Goal: Information Seeking & Learning: Learn about a topic

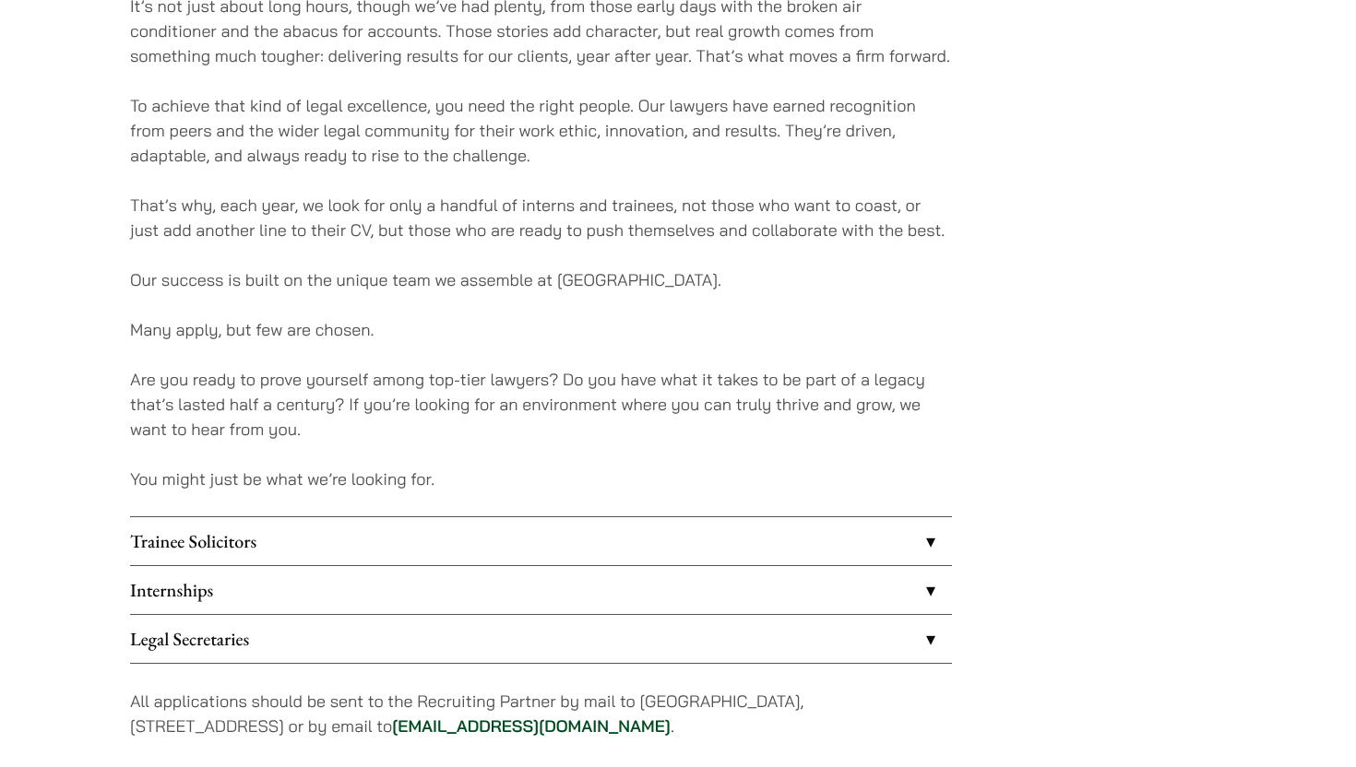
scroll to position [1239, 0]
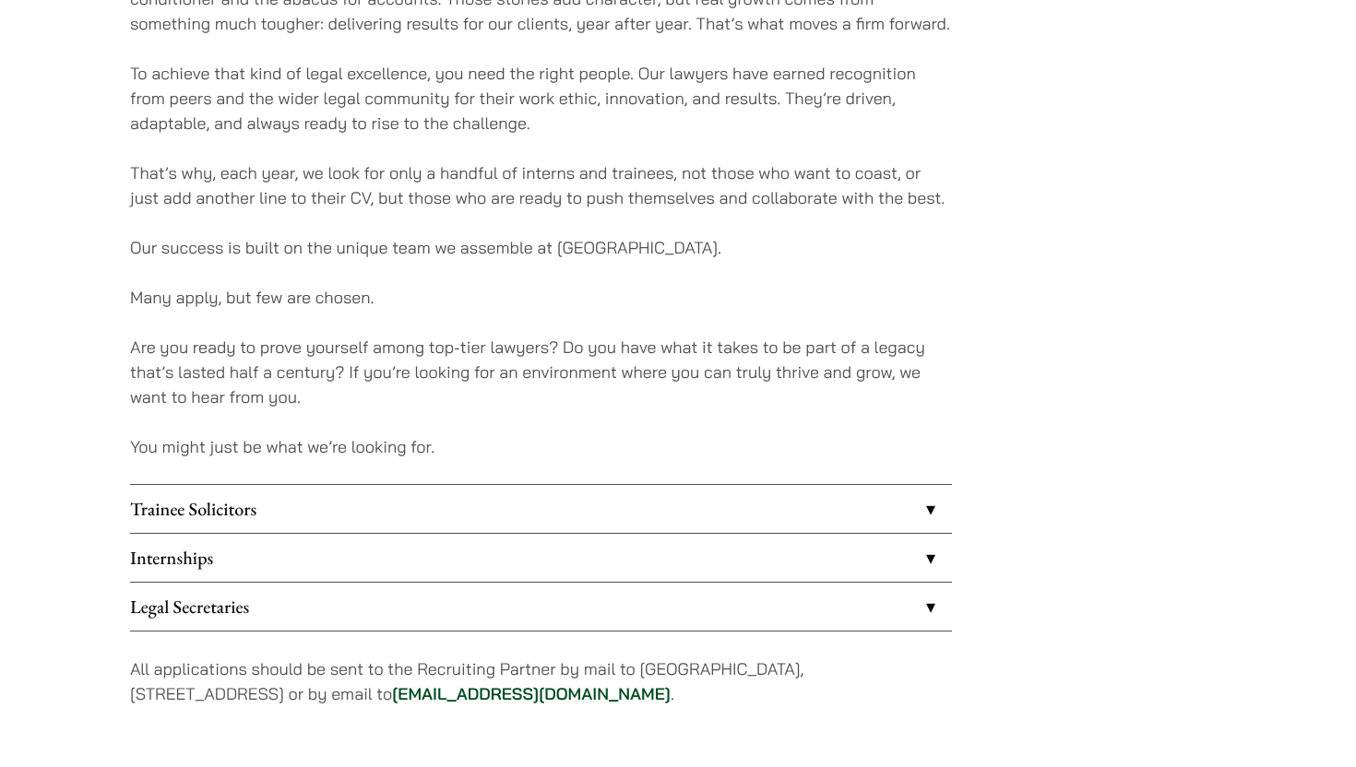
click at [311, 510] on link "Trainee Solicitors" at bounding box center [541, 509] width 822 height 48
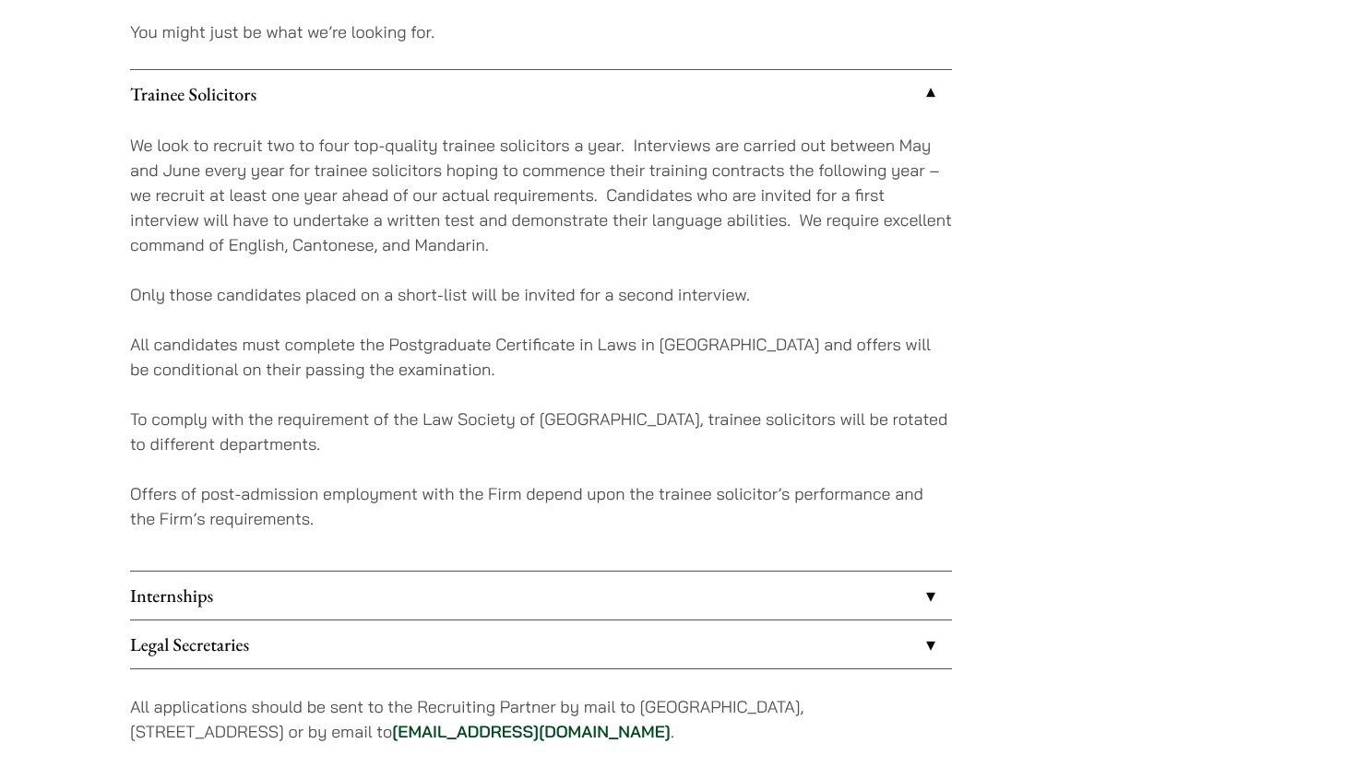
scroll to position [1663, 0]
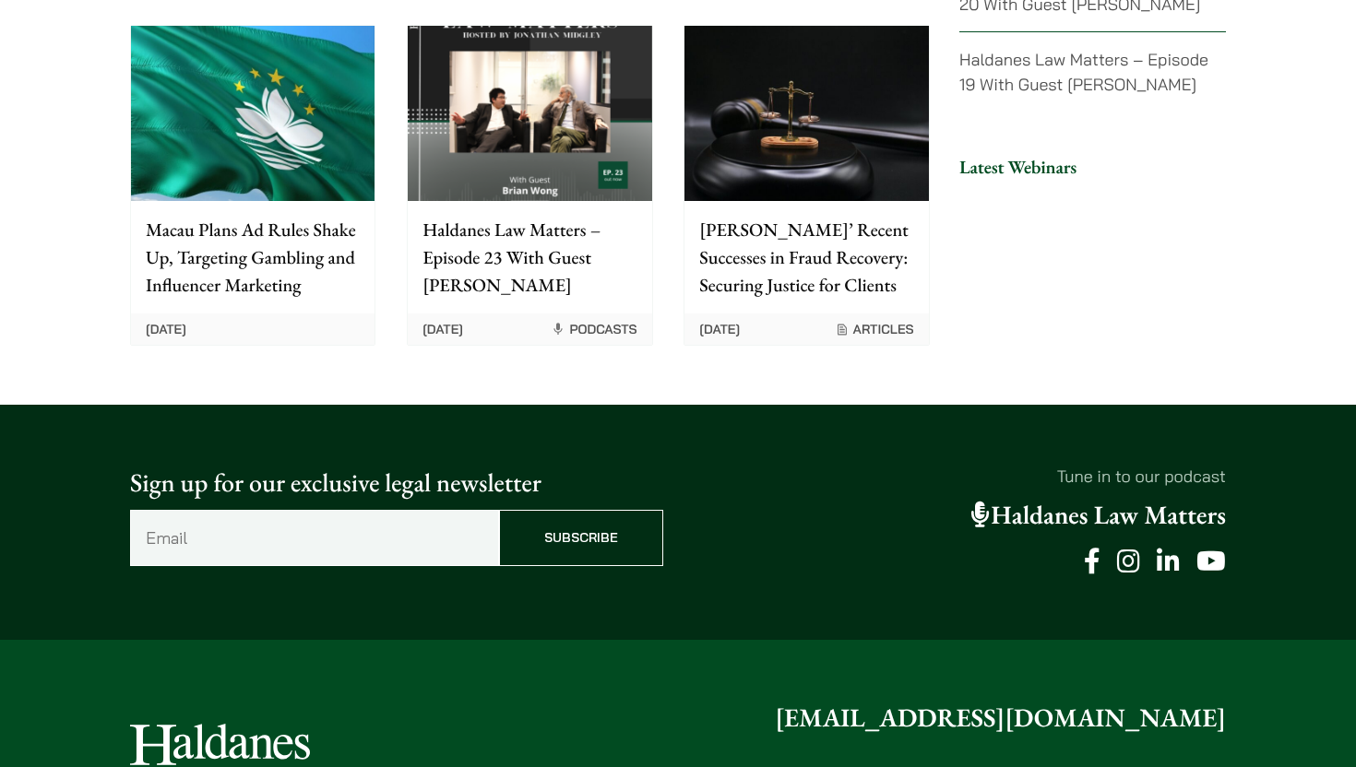
scroll to position [4763, 0]
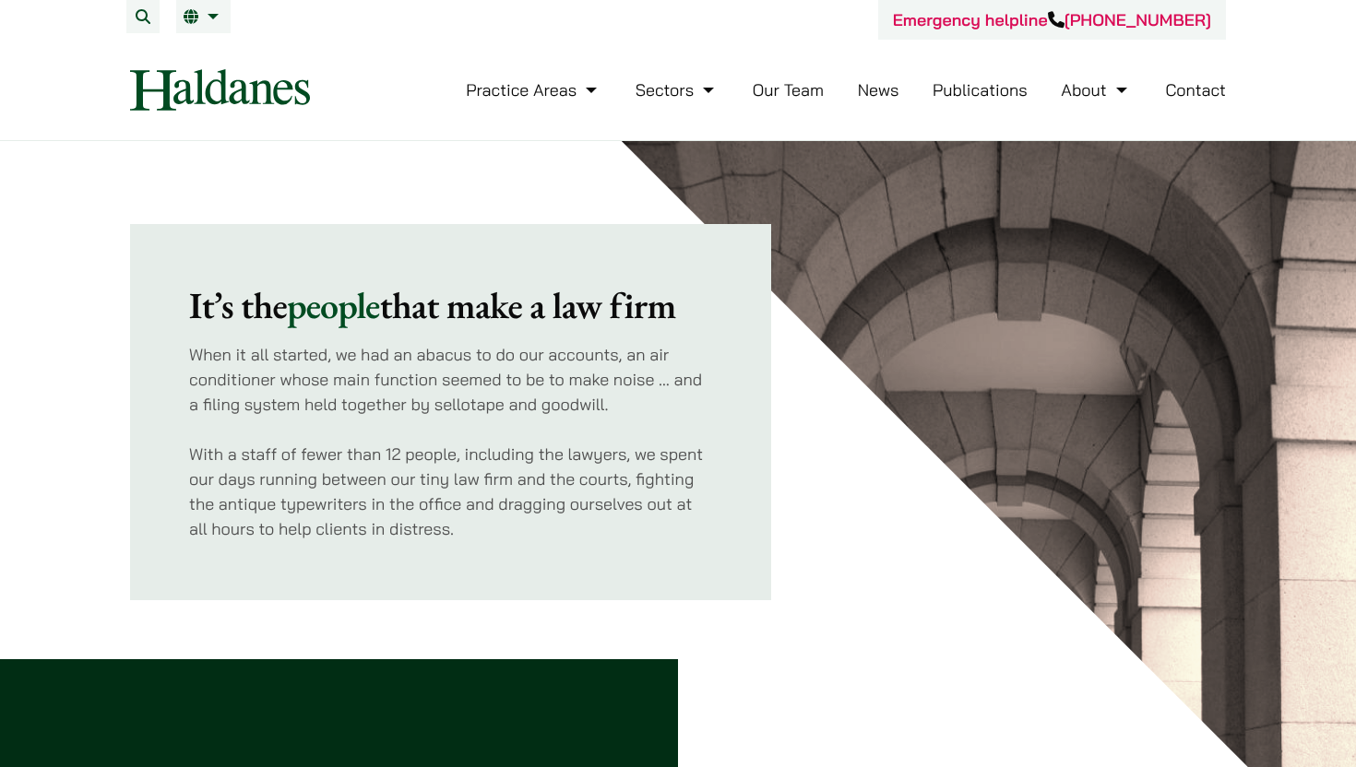
click at [1180, 85] on link "Contact" at bounding box center [1195, 89] width 61 height 21
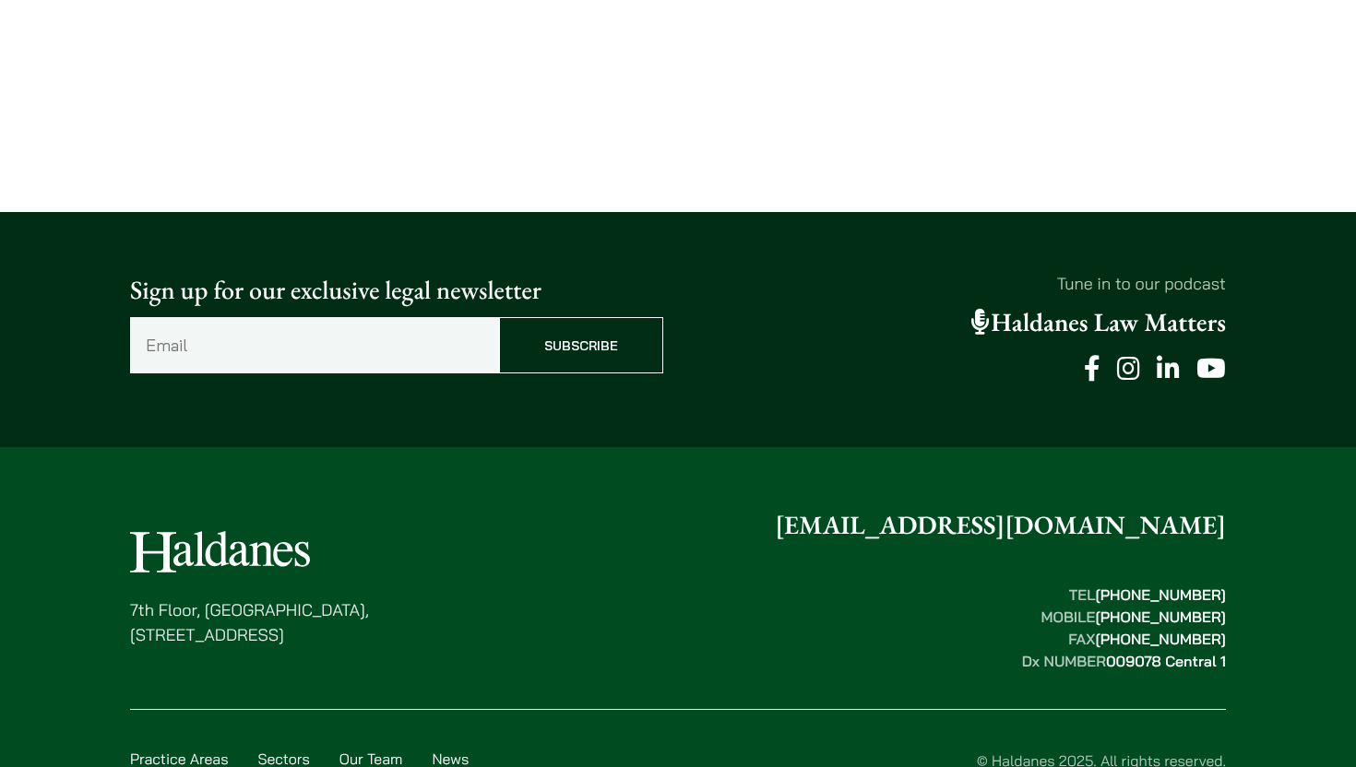
scroll to position [1403, 0]
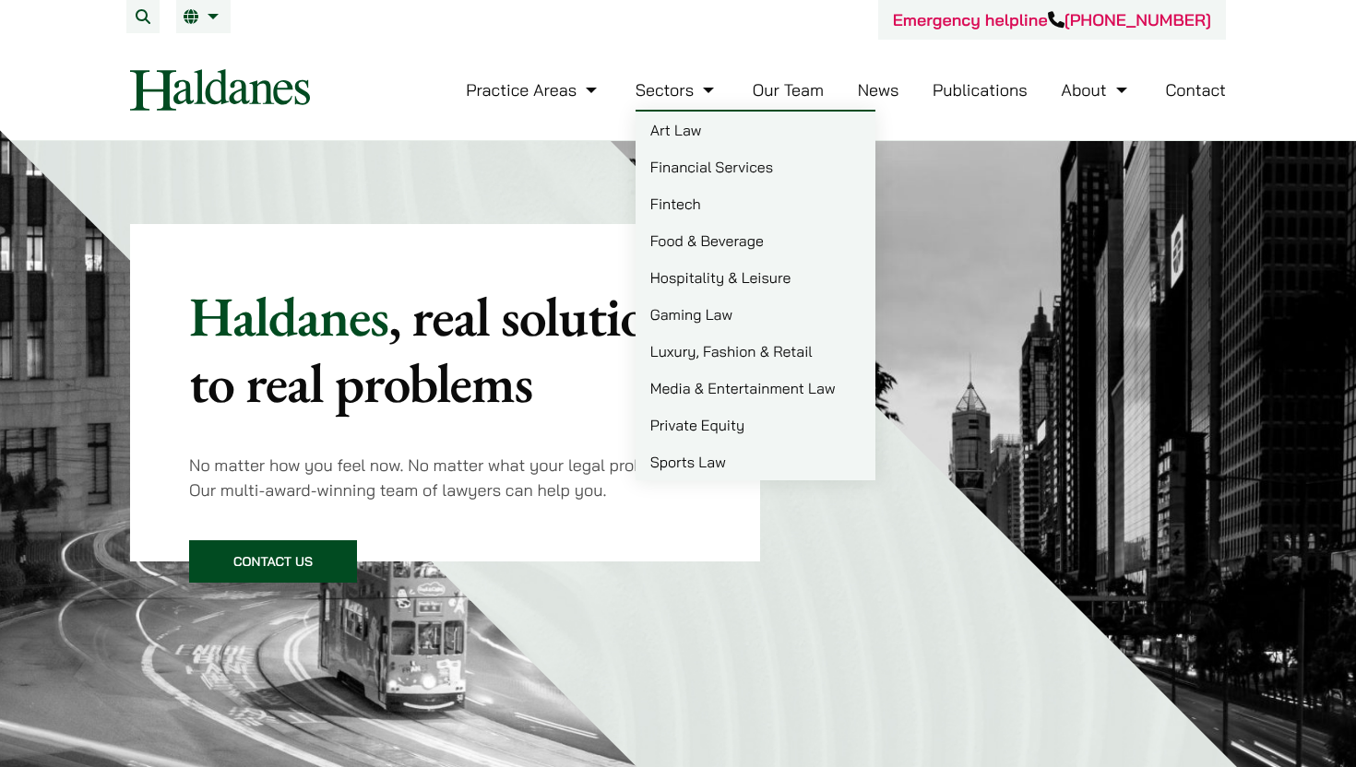
click at [683, 88] on link "Sectors" at bounding box center [676, 89] width 83 height 21
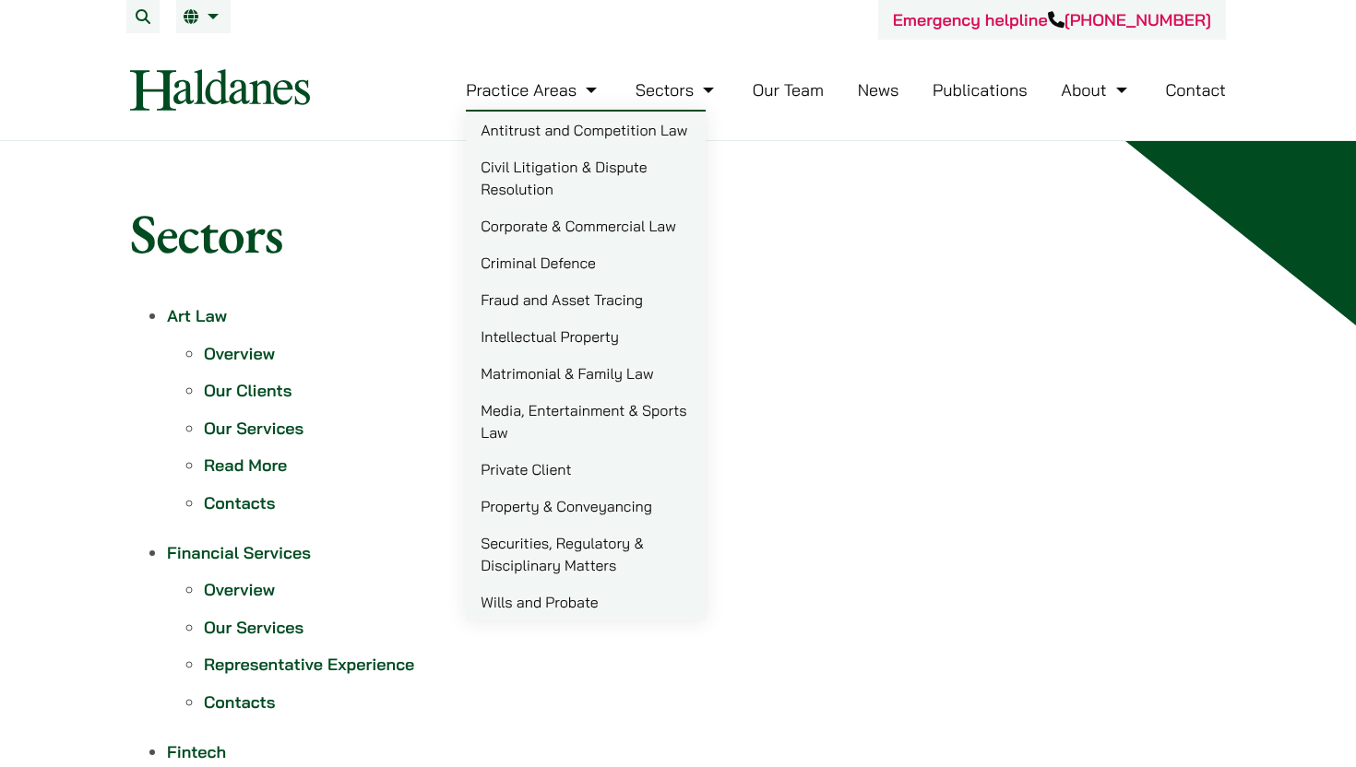
click at [564, 86] on link "Practice Areas" at bounding box center [534, 89] width 136 height 21
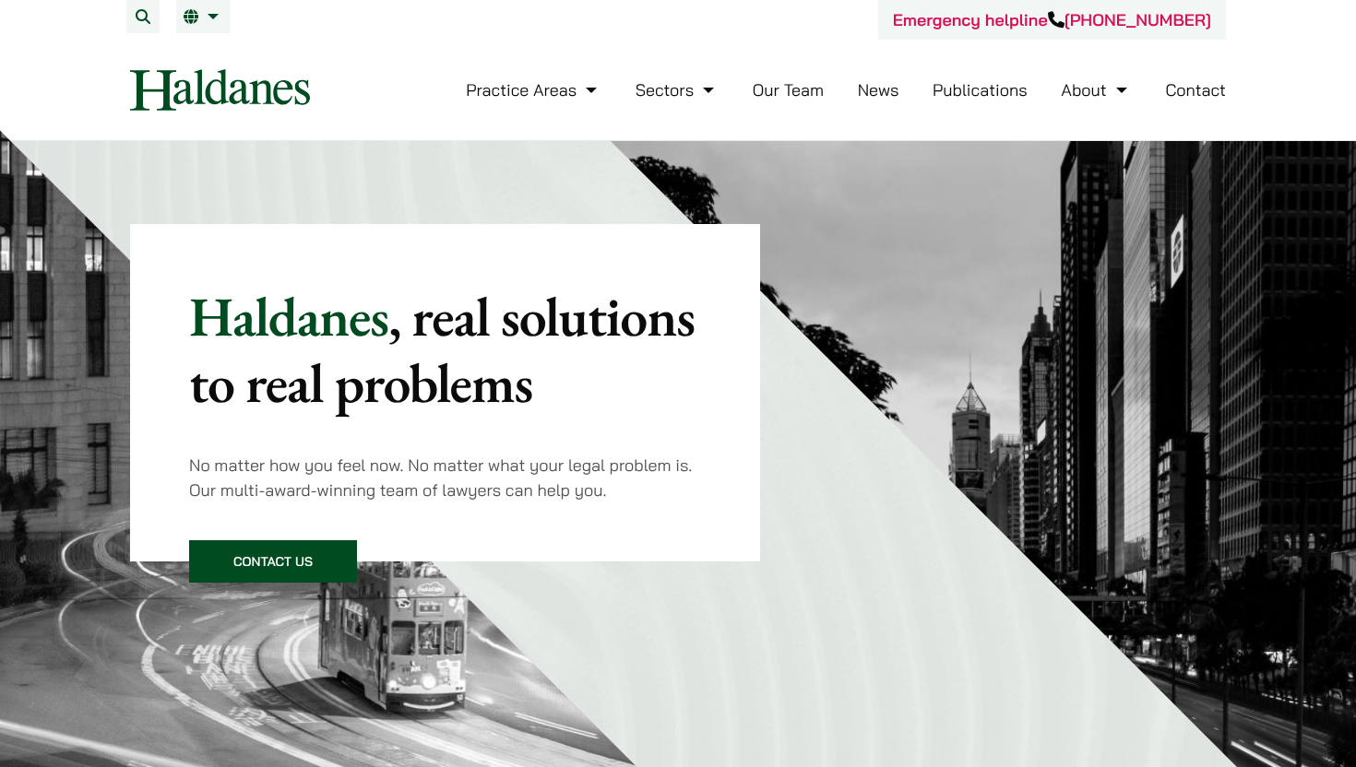
click at [776, 109] on li "Our Team" at bounding box center [788, 90] width 71 height 40
click at [776, 94] on link "Our Team" at bounding box center [788, 89] width 71 height 21
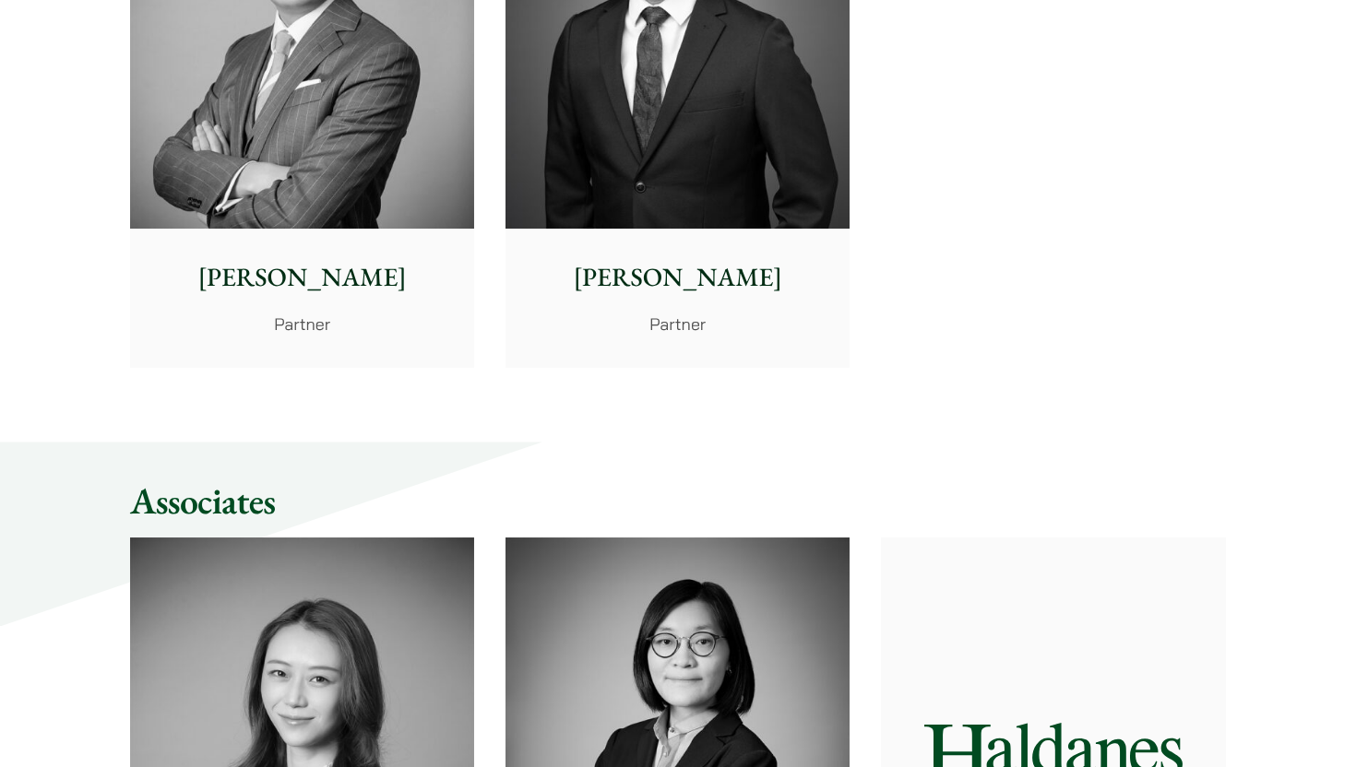
scroll to position [4180, 0]
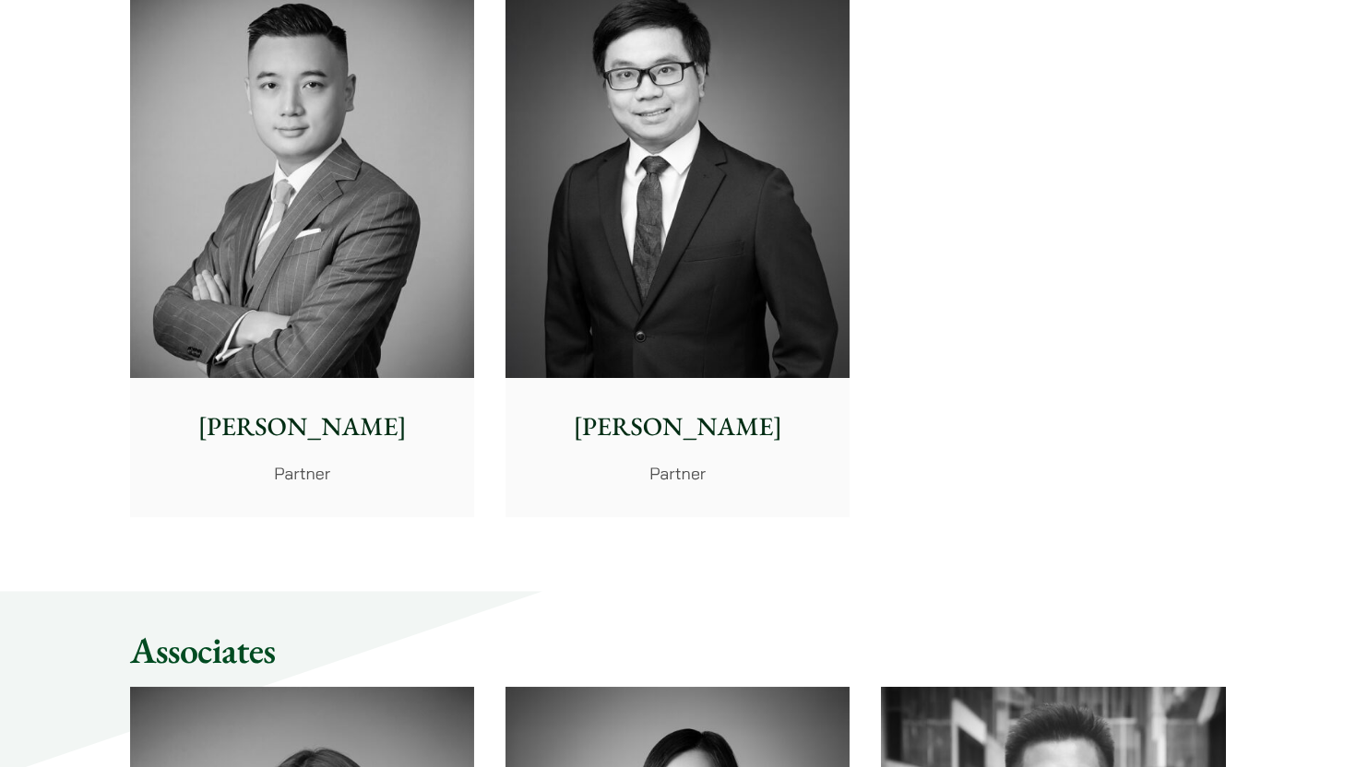
click at [266, 156] on img at bounding box center [302, 162] width 344 height 431
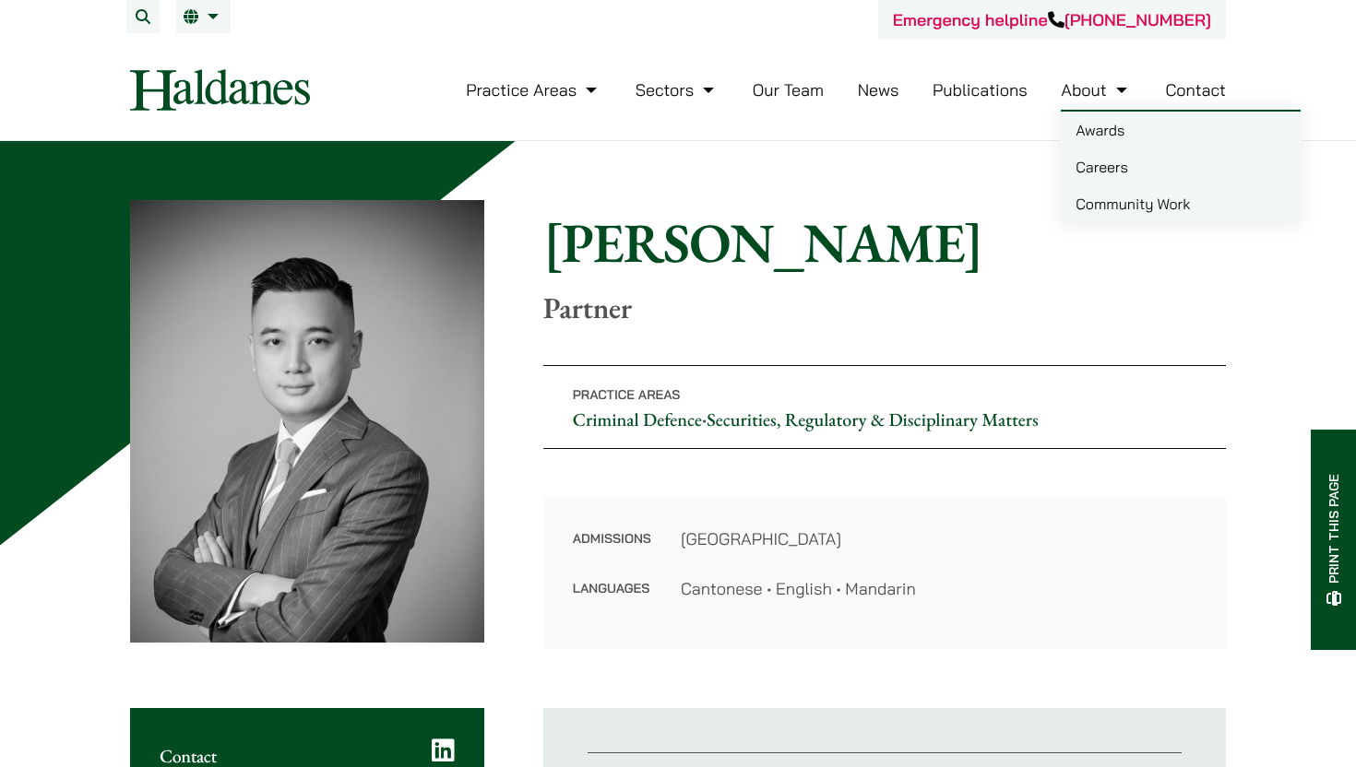
click at [1083, 178] on link "Careers" at bounding box center [1181, 166] width 240 height 37
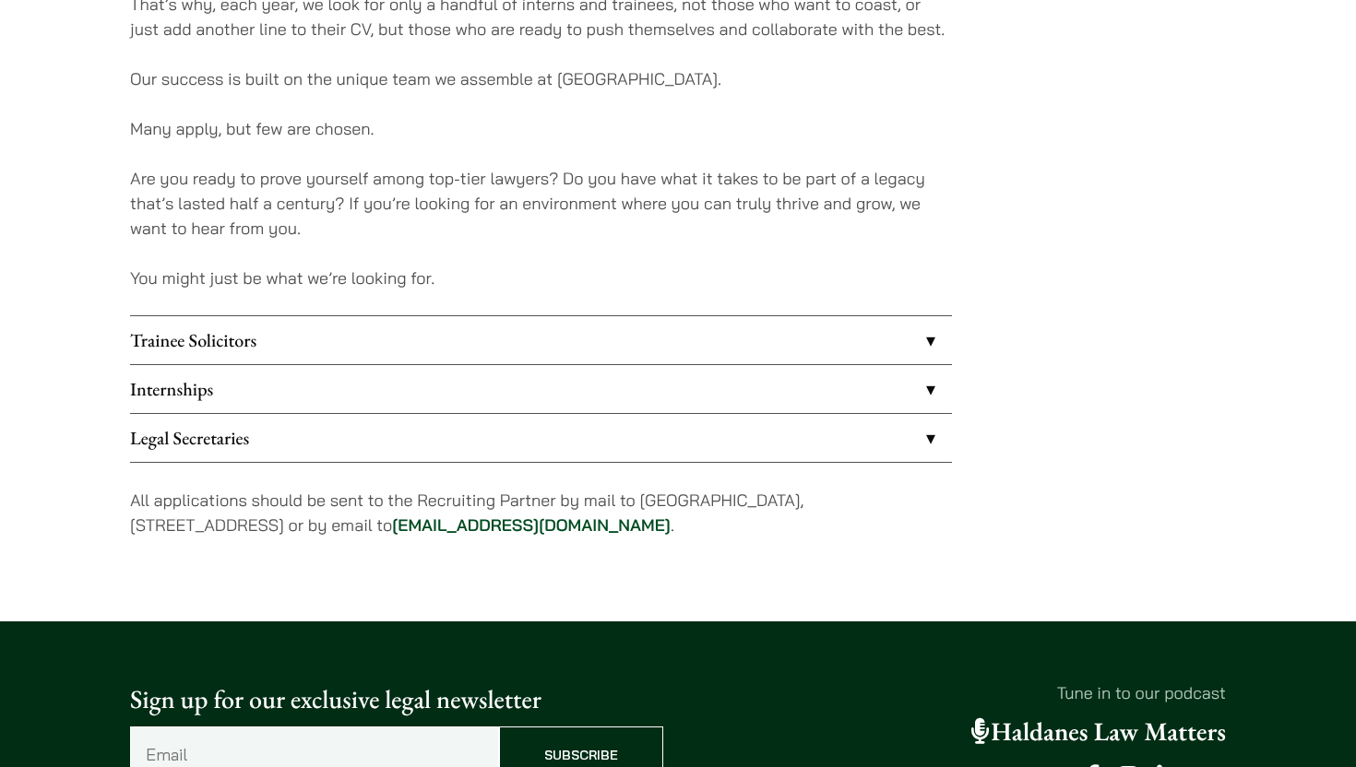
scroll to position [1126, 0]
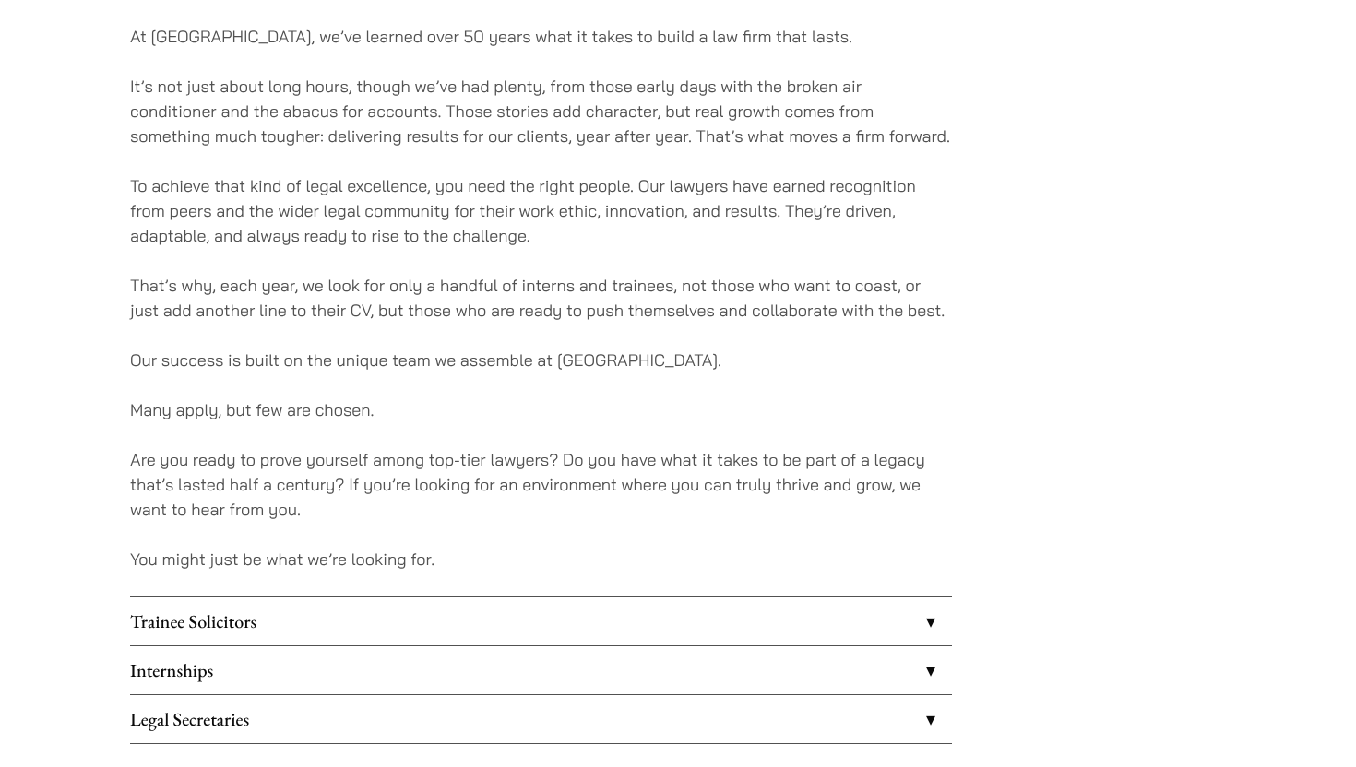
click at [195, 655] on link "Internships" at bounding box center [541, 671] width 822 height 48
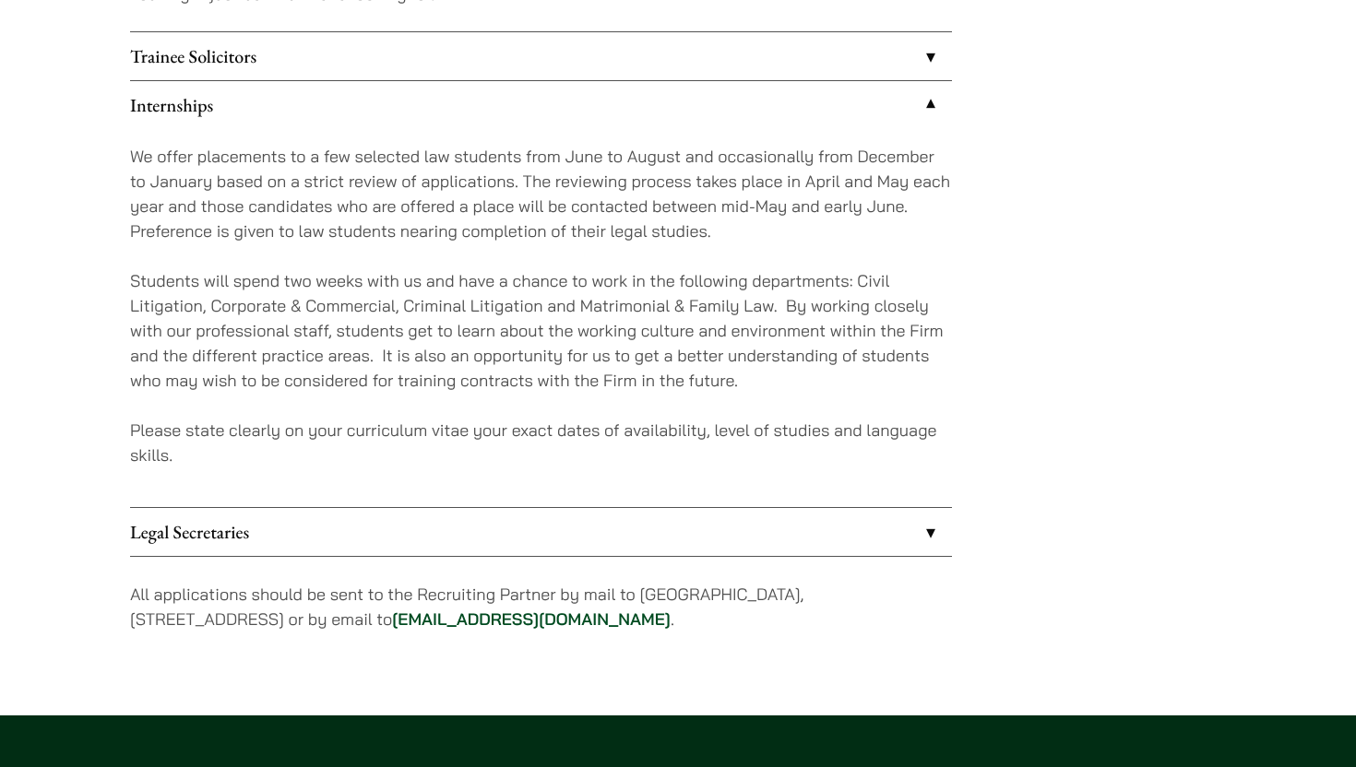
scroll to position [1696, 0]
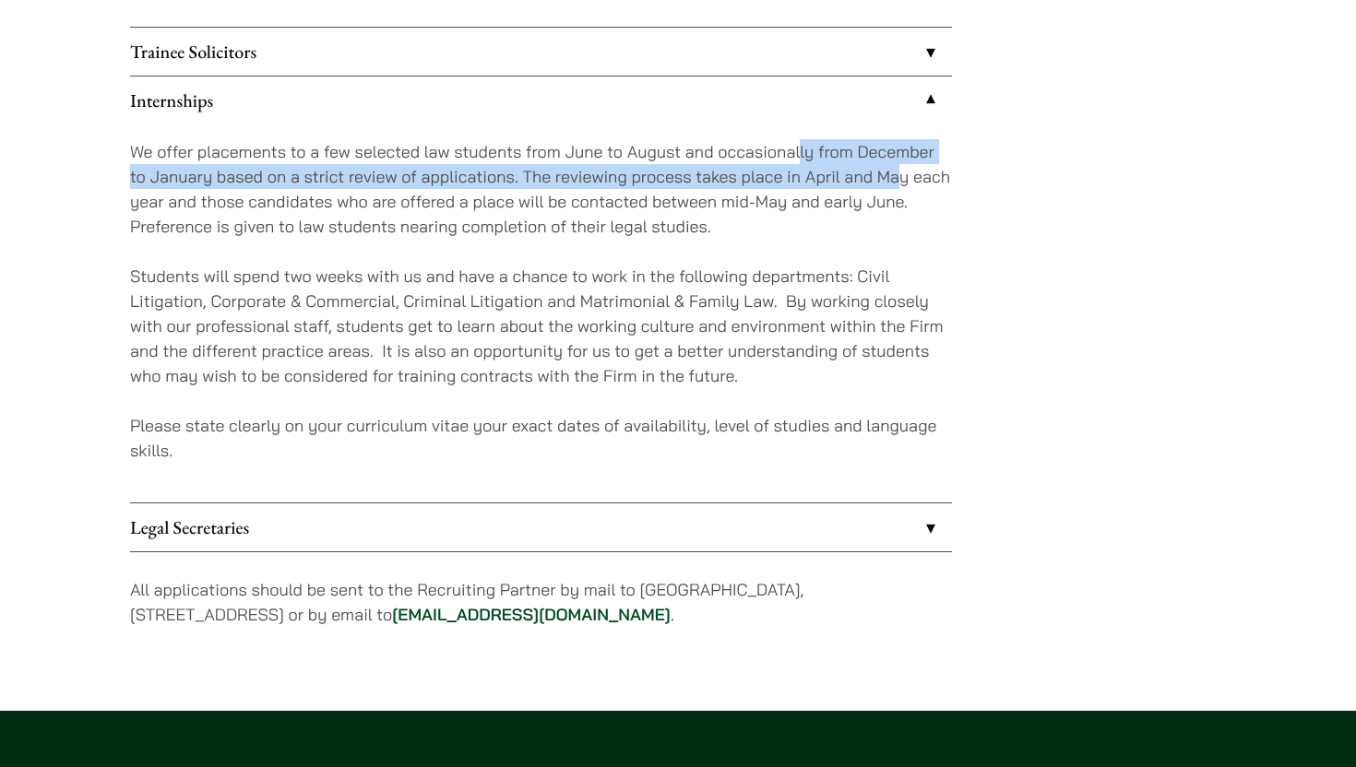
drag, startPoint x: 801, startPoint y: 149, endPoint x: 821, endPoint y: 203, distance: 57.2
click at [821, 203] on p "We offer placements to a few selected law students from June to August and occa…" at bounding box center [541, 189] width 822 height 100
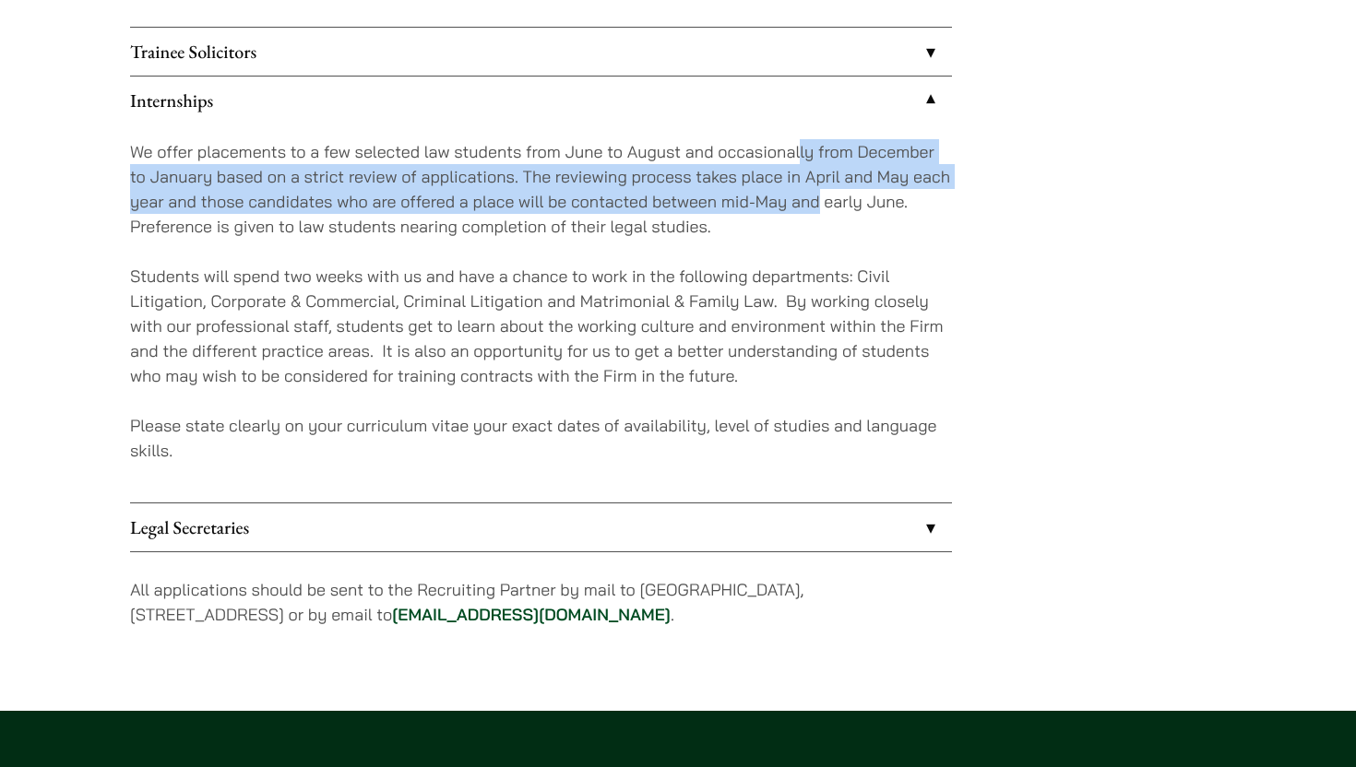
click at [551, 228] on p "We offer placements to a few selected law students from June to August and occa…" at bounding box center [541, 189] width 822 height 100
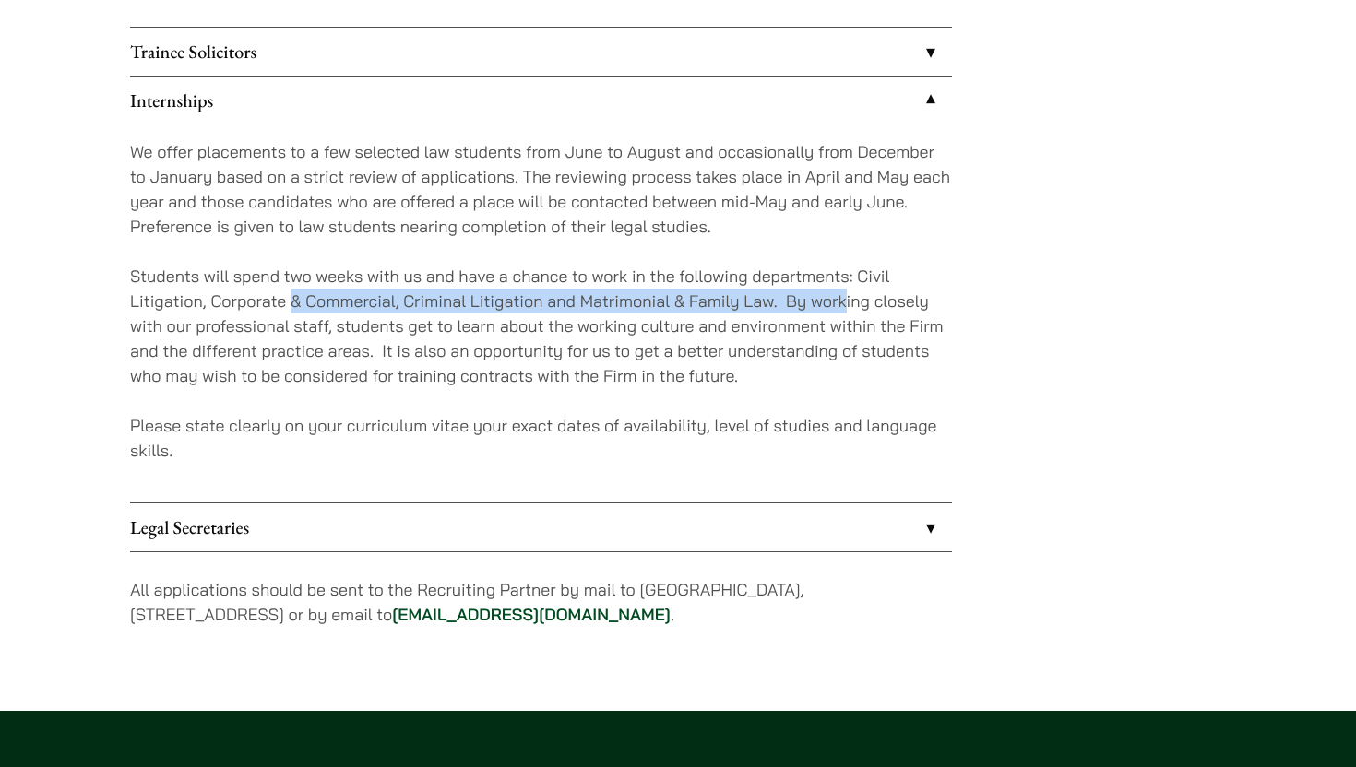
drag, startPoint x: 291, startPoint y: 297, endPoint x: 838, endPoint y: 296, distance: 547.9
click at [839, 296] on p "Students will spend two weeks with us and have a chance to work in the followin…" at bounding box center [541, 326] width 822 height 125
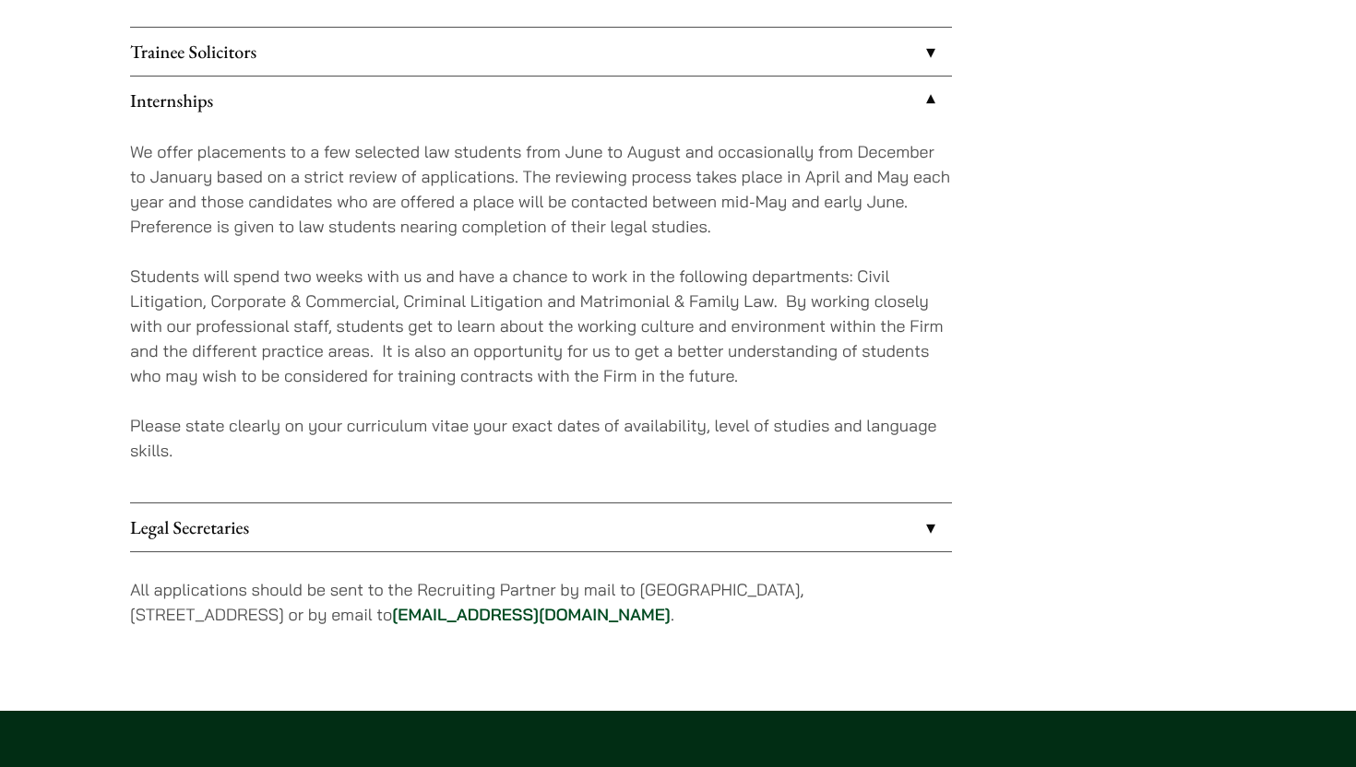
click at [726, 279] on p "Students will spend two weeks with us and have a chance to work in the followin…" at bounding box center [541, 326] width 822 height 125
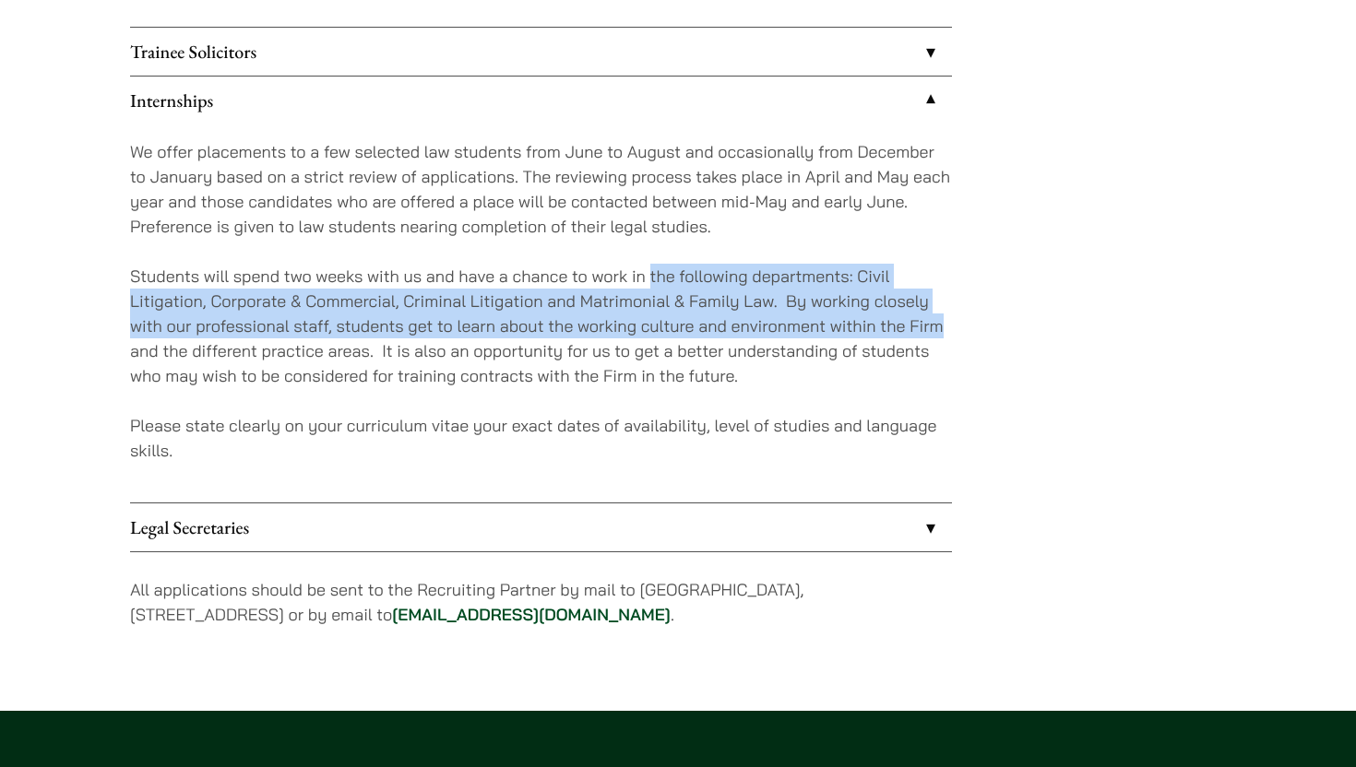
drag, startPoint x: 651, startPoint y: 266, endPoint x: 893, endPoint y: 323, distance: 248.3
click at [925, 327] on p "Students will spend two weeks with us and have a chance to work in the followin…" at bounding box center [541, 326] width 822 height 125
click at [594, 314] on p "Students will spend two weeks with us and have a chance to work in the followin…" at bounding box center [541, 326] width 822 height 125
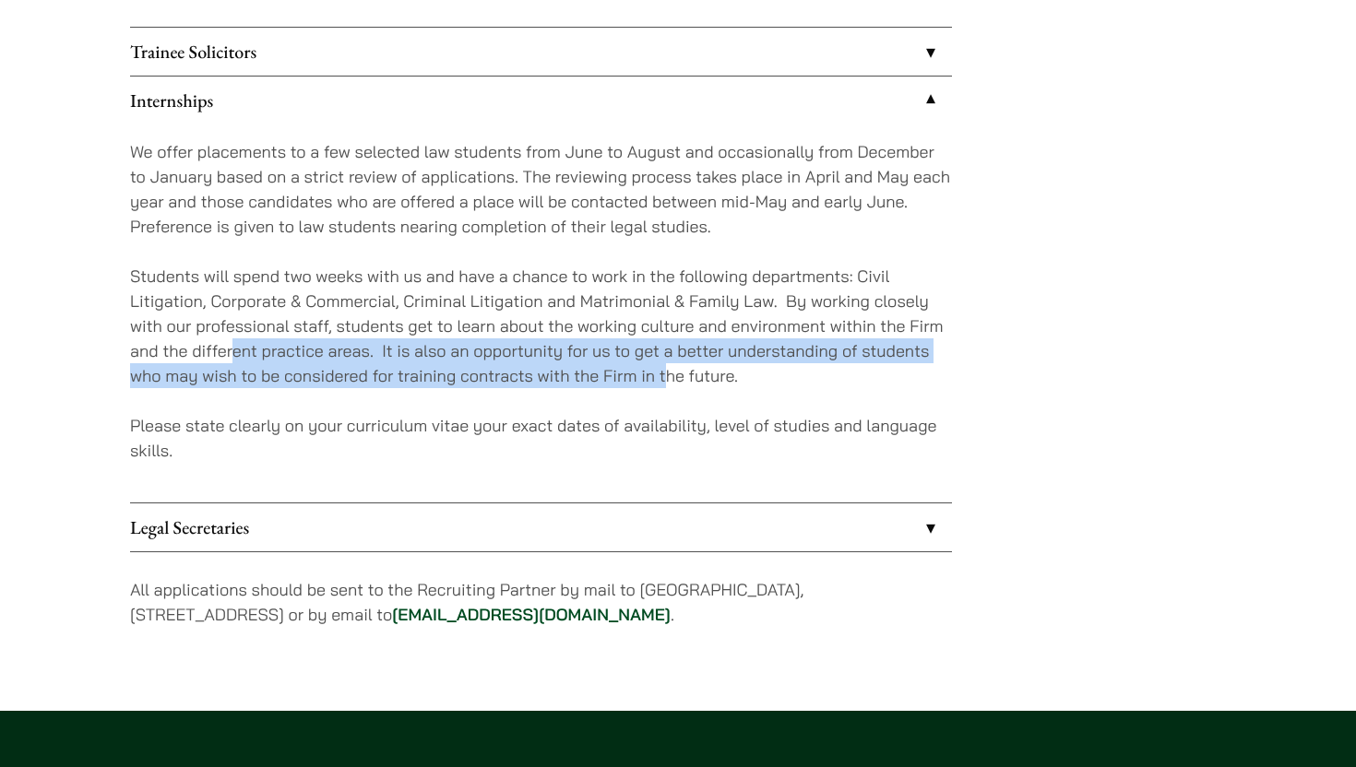
drag, startPoint x: 231, startPoint y: 343, endPoint x: 654, endPoint y: 388, distance: 425.8
click at [659, 388] on div "We offer placements to a few selected law students from June to August and occa…" at bounding box center [541, 314] width 822 height 378
click at [803, 385] on p "Students will spend two weeks with us and have a chance to work in the followin…" at bounding box center [541, 326] width 822 height 125
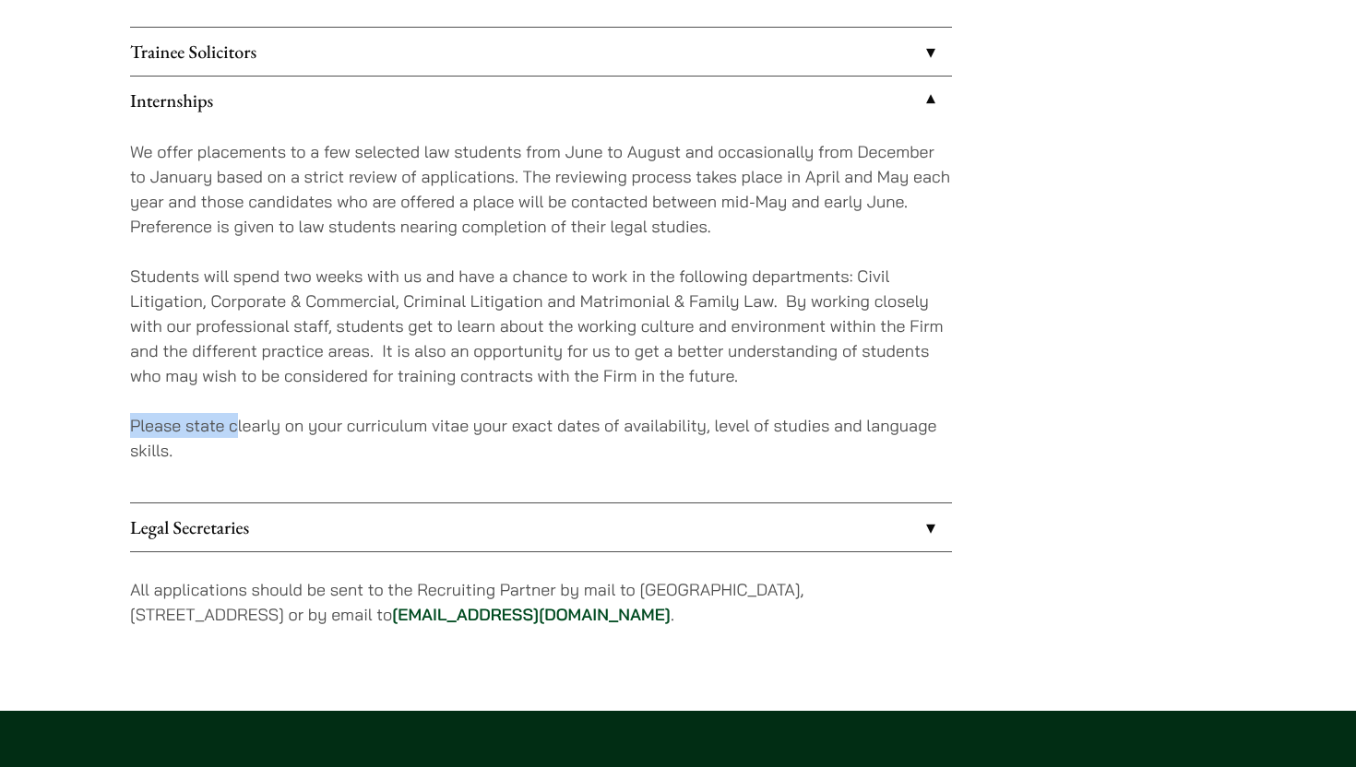
drag, startPoint x: 239, startPoint y: 437, endPoint x: 167, endPoint y: 374, distance: 96.1
click at [167, 374] on div "We offer placements to a few selected law students from June to August and occa…" at bounding box center [541, 314] width 822 height 378
click at [244, 306] on p "Students will spend two weeks with us and have a chance to work in the followin…" at bounding box center [541, 326] width 822 height 125
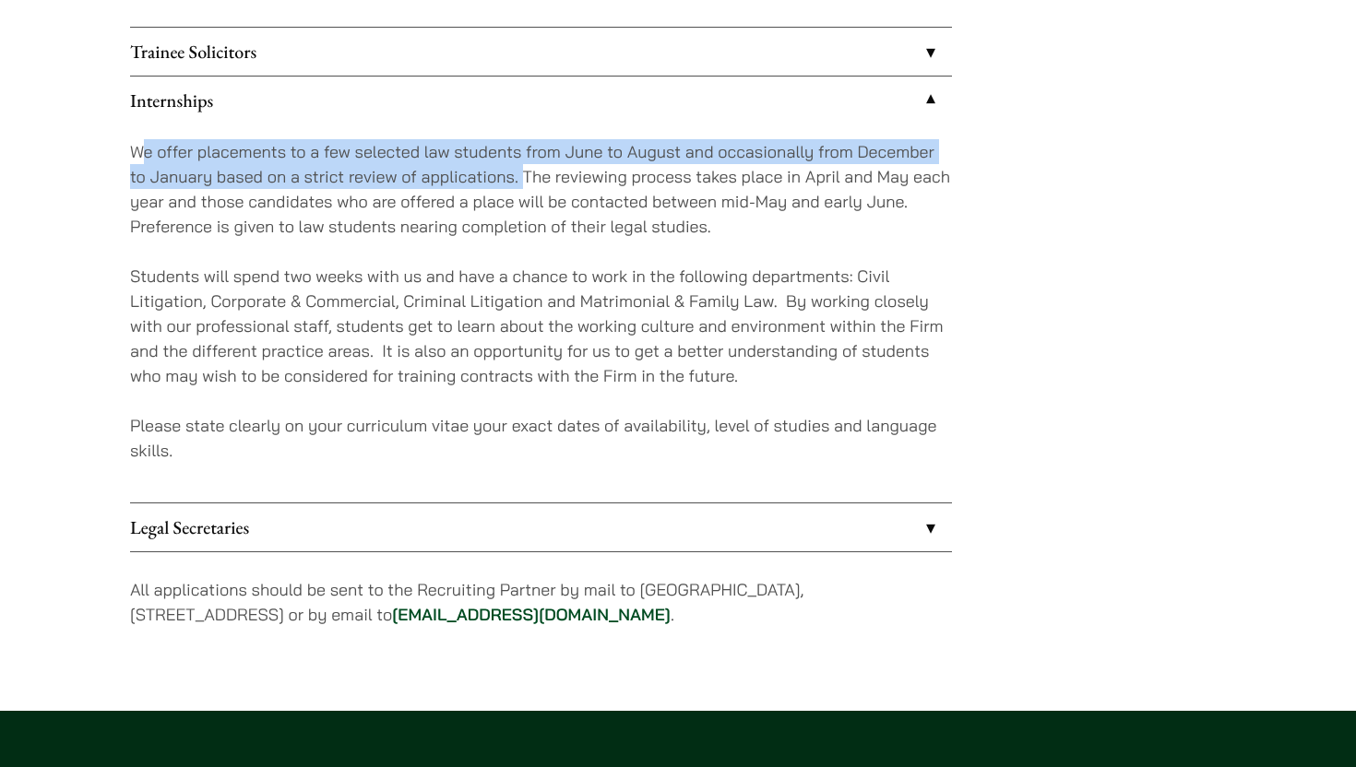
drag, startPoint x: 137, startPoint y: 152, endPoint x: 415, endPoint y: 209, distance: 283.4
click at [415, 209] on p "We offer placements to a few selected law students from June to August and occa…" at bounding box center [541, 189] width 822 height 100
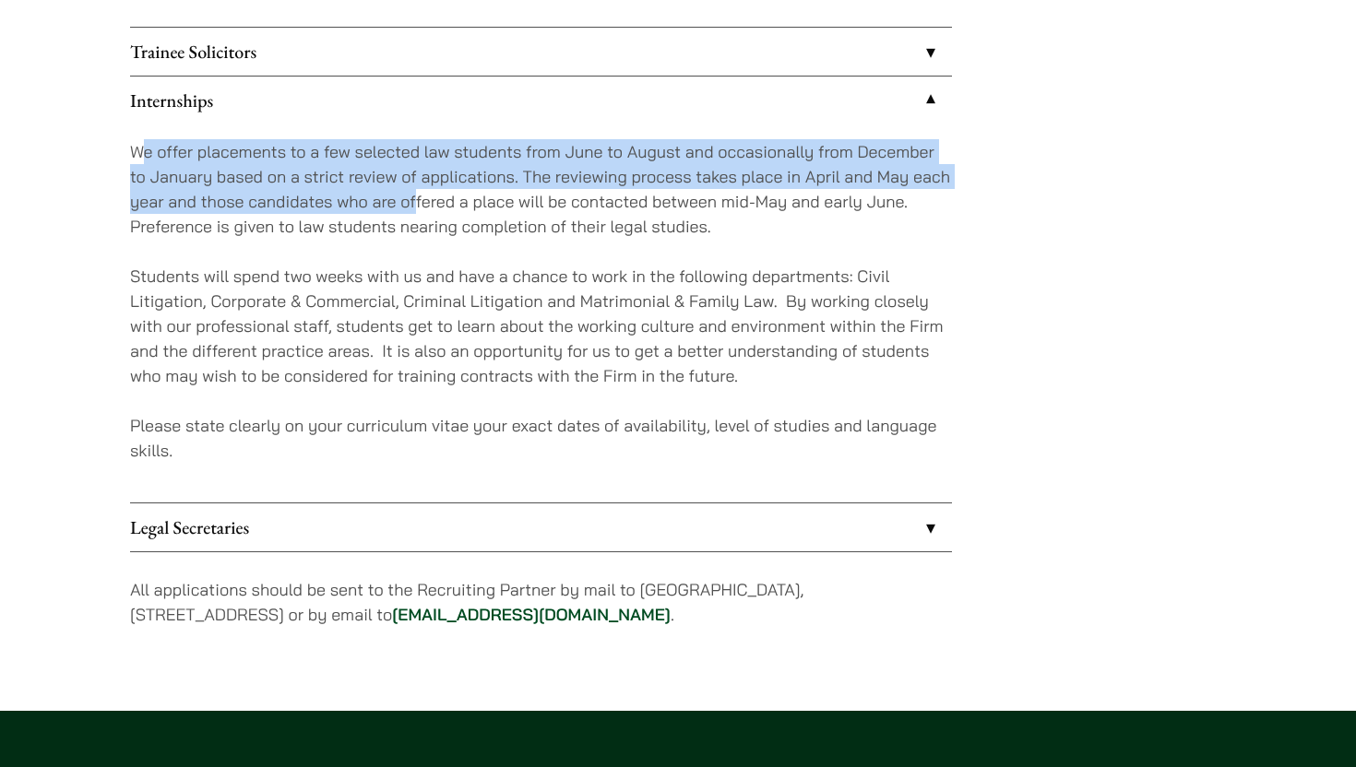
click at [362, 263] on div "We offer placements to a few selected law students from June to August and occa…" at bounding box center [541, 314] width 822 height 378
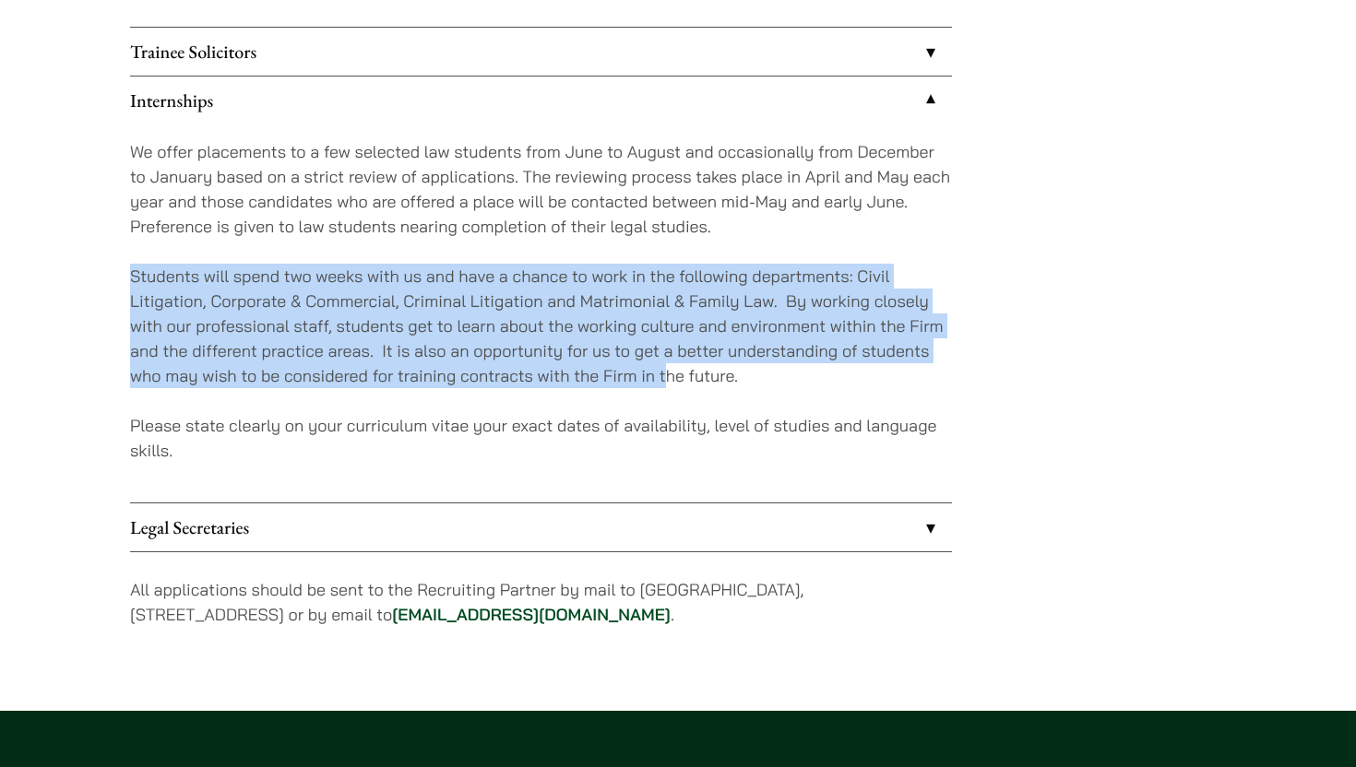
drag, startPoint x: 118, startPoint y: 277, endPoint x: 625, endPoint y: 362, distance: 514.5
click at [701, 362] on p "Students will spend two weeks with us and have a chance to work in the followin…" at bounding box center [541, 326] width 822 height 125
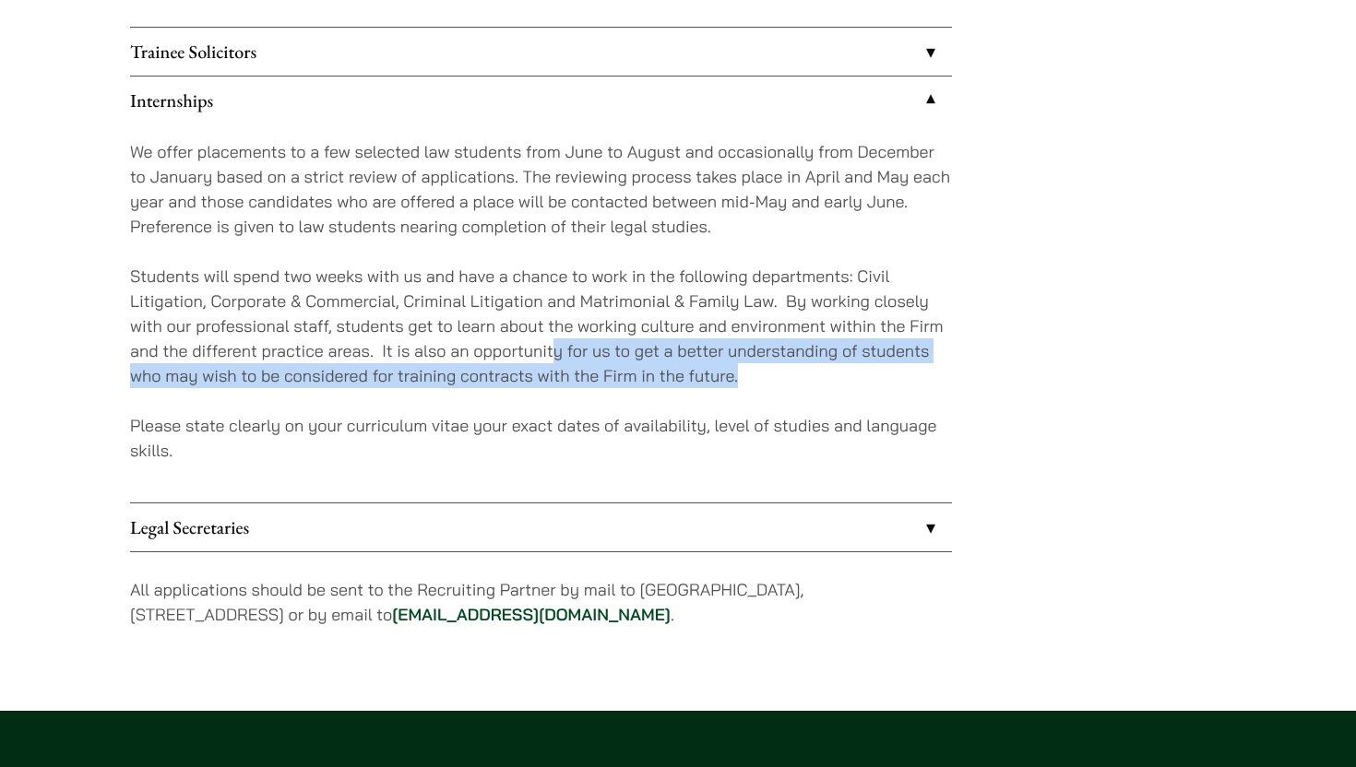
drag, startPoint x: 553, startPoint y: 353, endPoint x: 734, endPoint y: 382, distance: 183.0
click at [734, 382] on p "Students will spend two weeks with us and have a chance to work in the followin…" at bounding box center [541, 326] width 822 height 125
click at [737, 382] on p "Students will spend two weeks with us and have a chance to work in the followin…" at bounding box center [541, 326] width 822 height 125
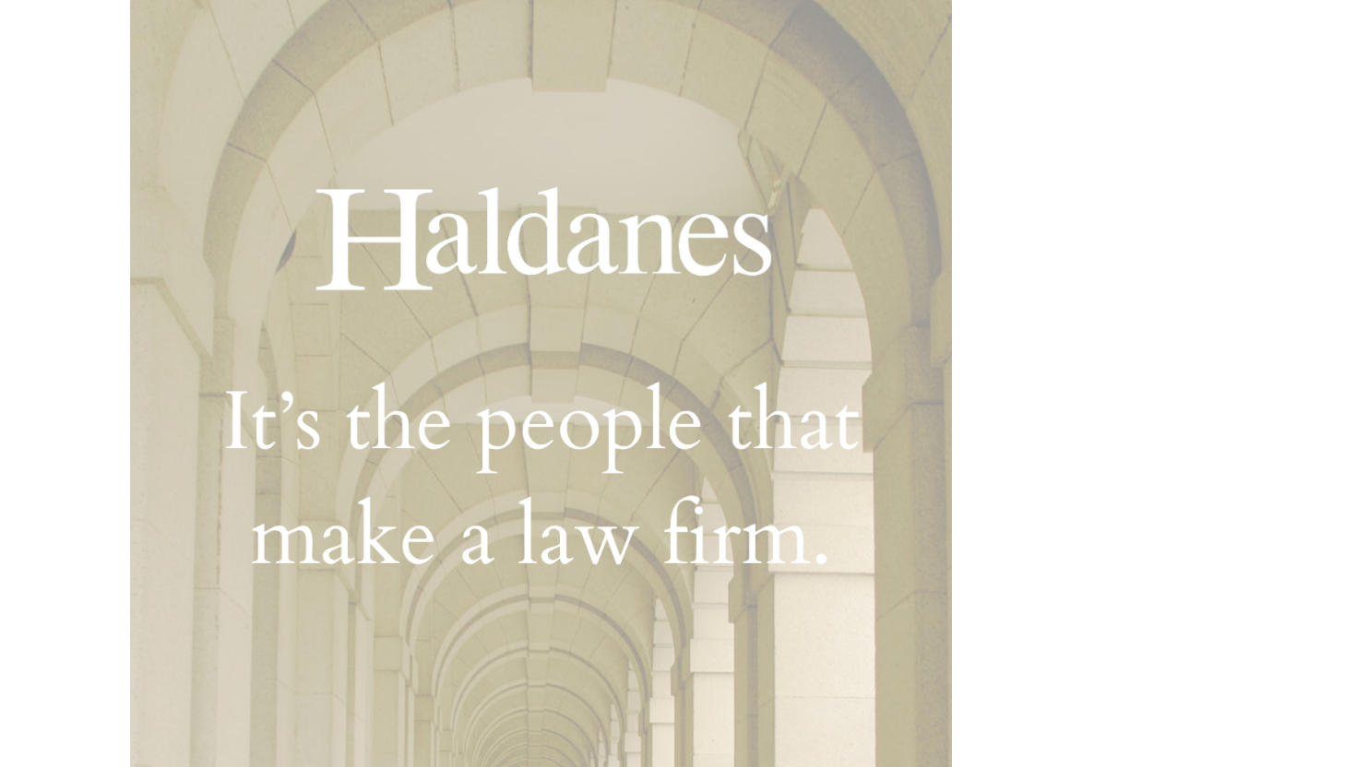
scroll to position [0, 0]
